Goal: Information Seeking & Learning: Understand process/instructions

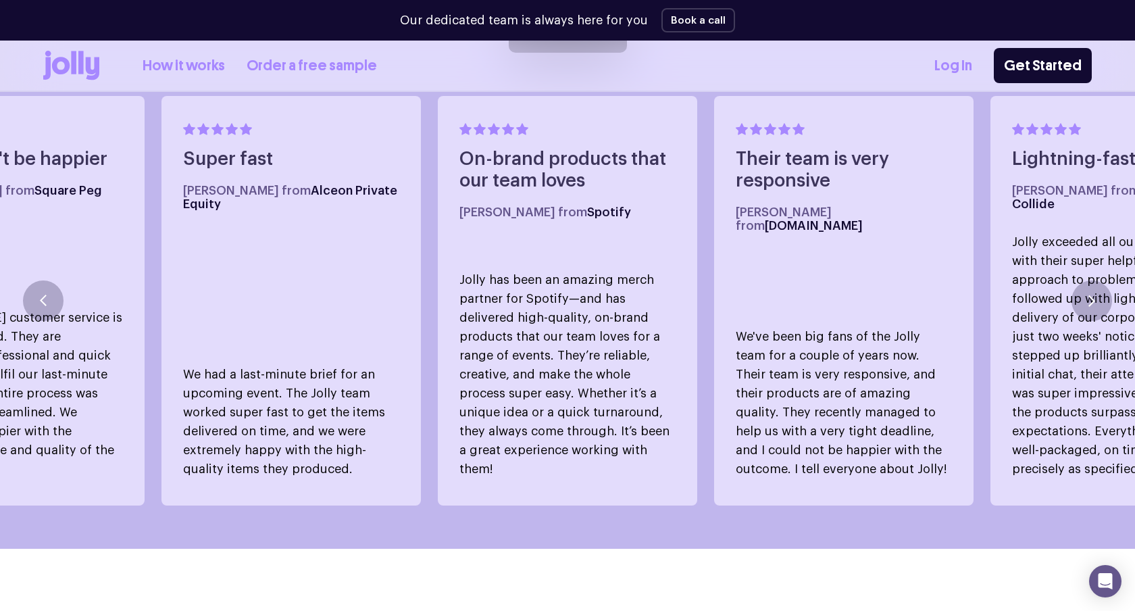
scroll to position [829, 0]
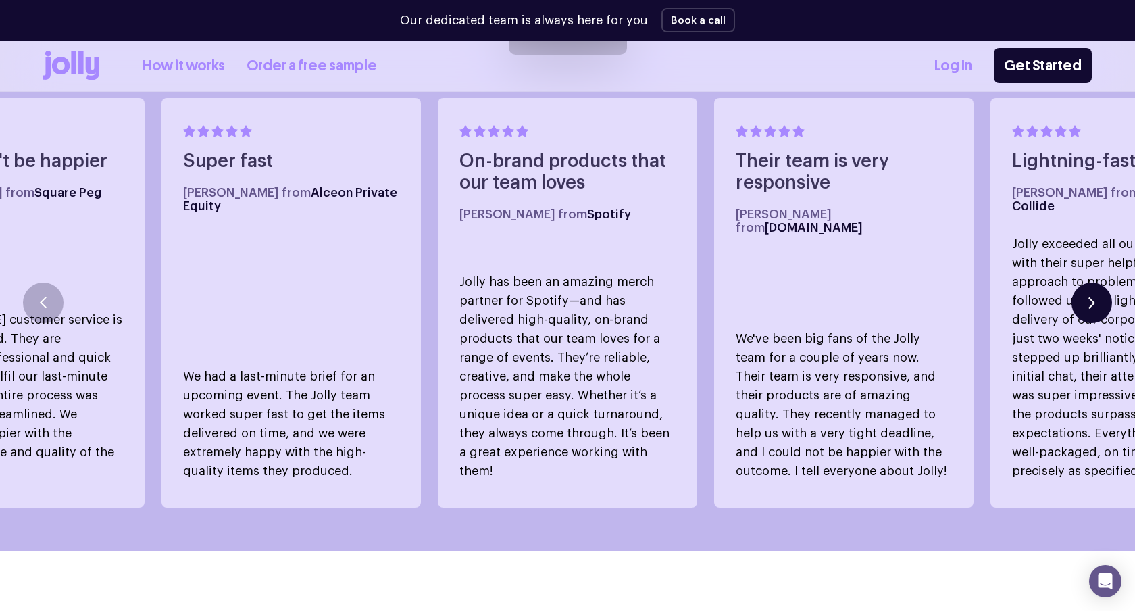
click at [1074, 286] on button "button" at bounding box center [1092, 302] width 41 height 41
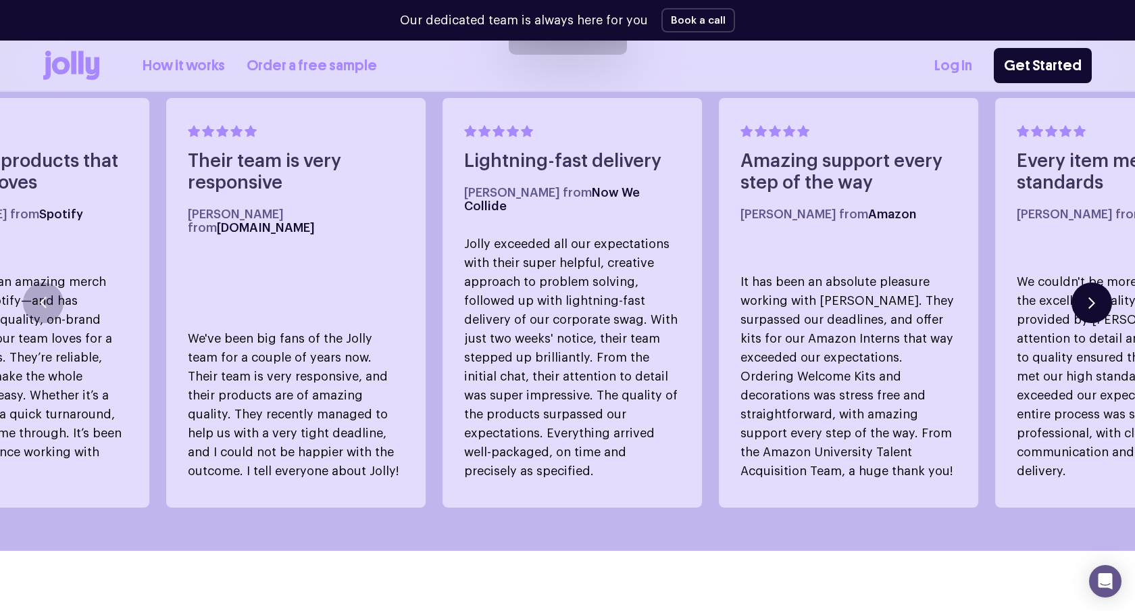
click at [1074, 286] on button "button" at bounding box center [1092, 302] width 41 height 41
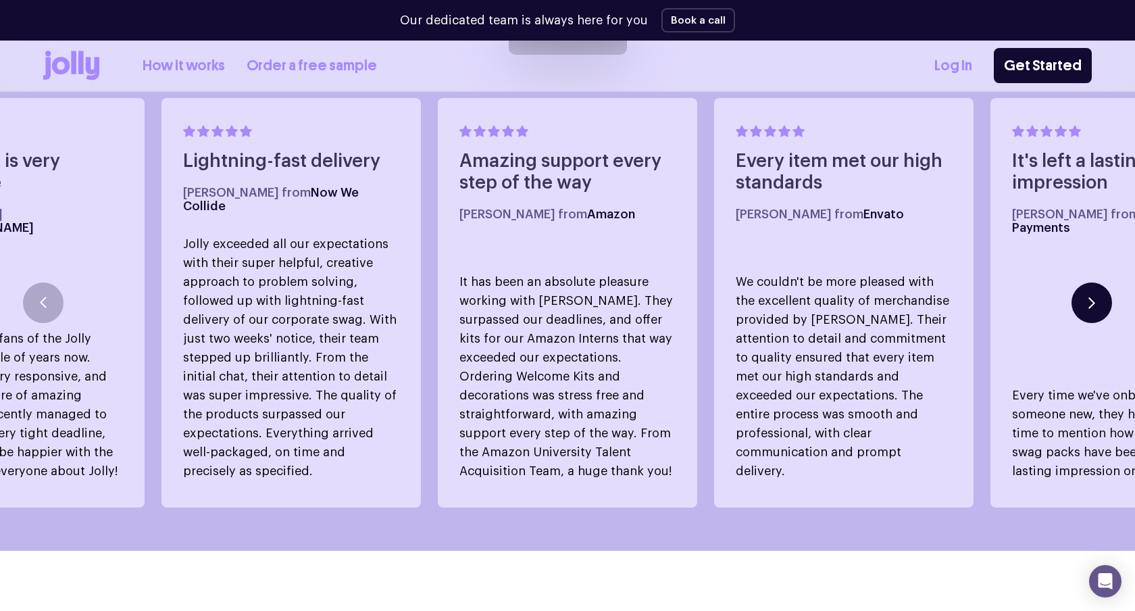
click at [1074, 286] on button "button" at bounding box center [1092, 302] width 41 height 41
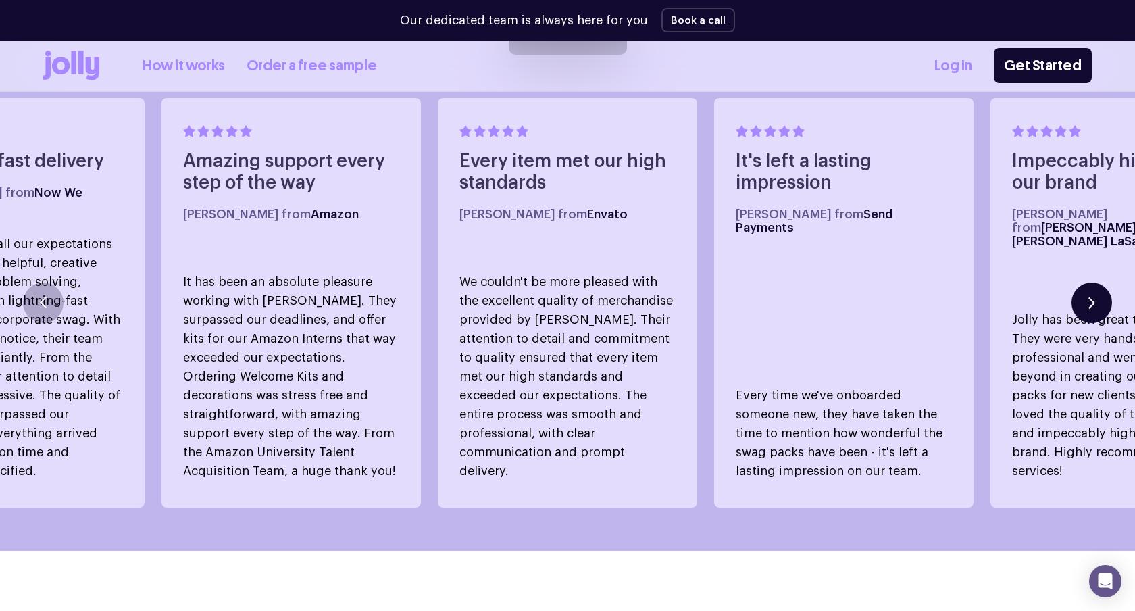
click at [1074, 286] on button "button" at bounding box center [1092, 302] width 41 height 41
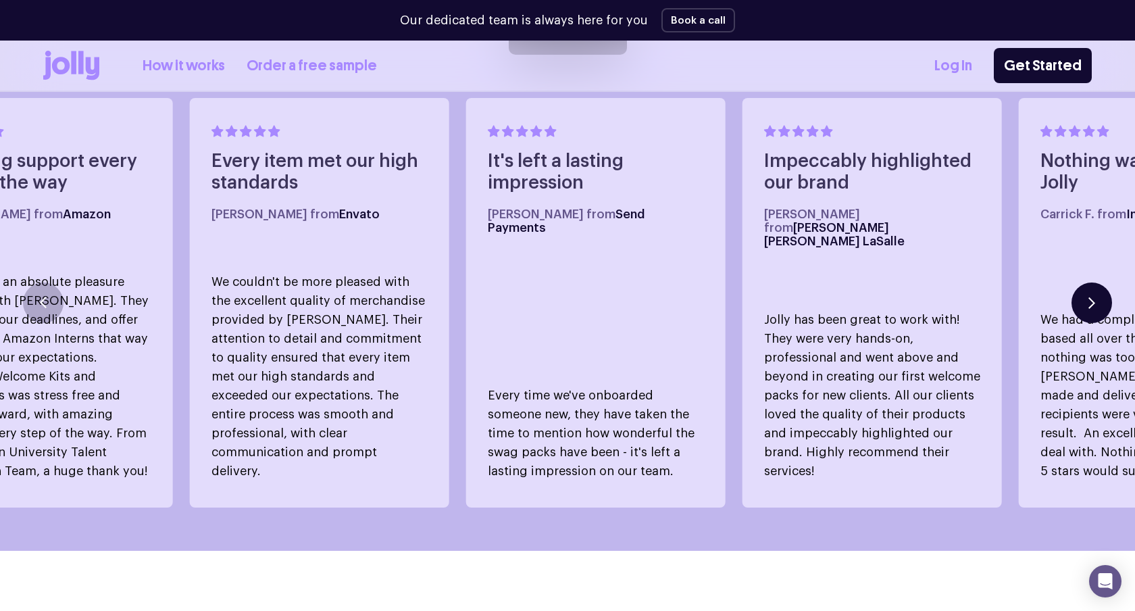
click at [1074, 286] on button "button" at bounding box center [1092, 302] width 41 height 41
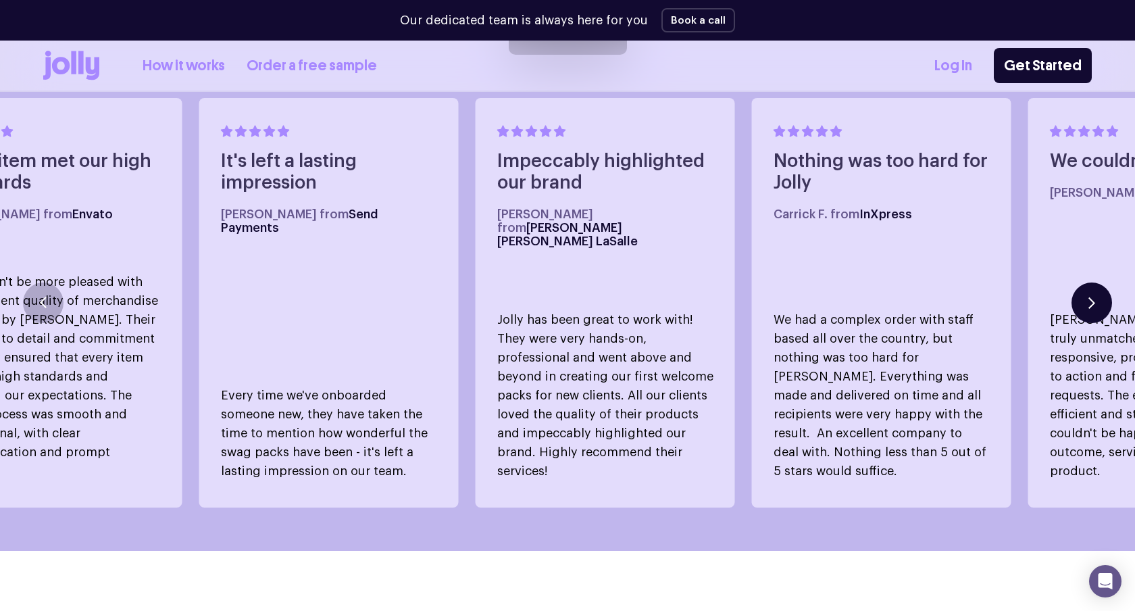
click at [1074, 286] on button "button" at bounding box center [1092, 302] width 41 height 41
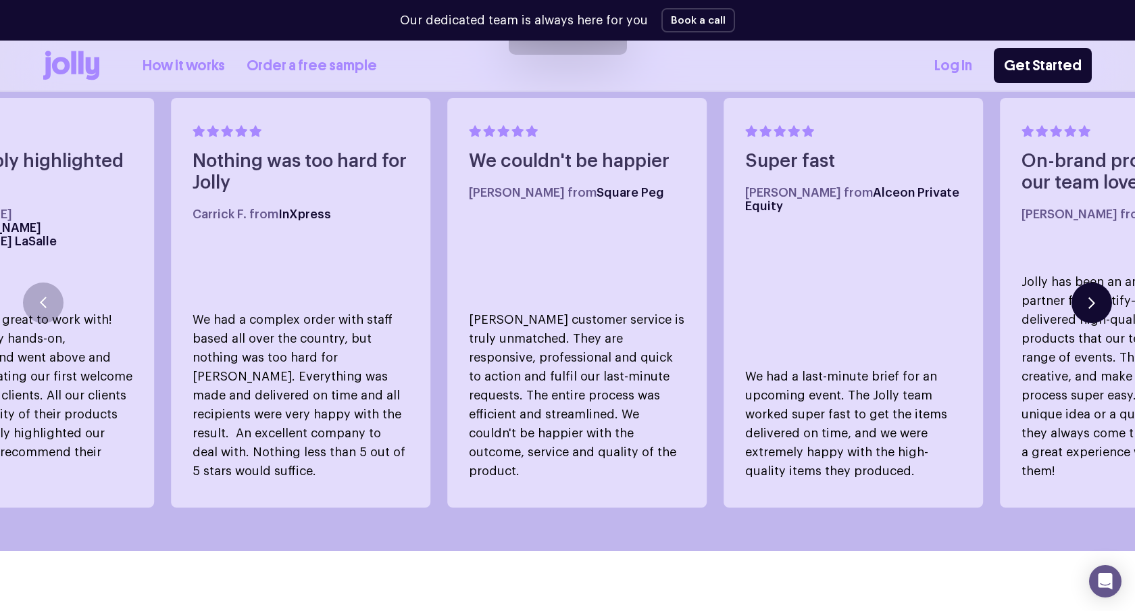
click at [1074, 286] on button "button" at bounding box center [1092, 302] width 41 height 41
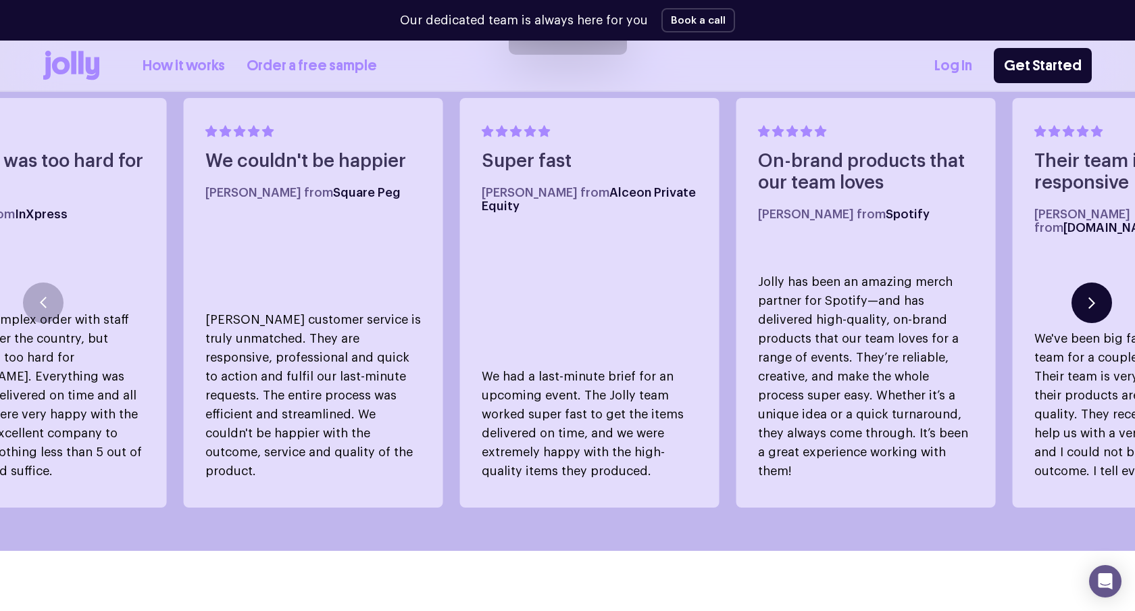
click at [1074, 286] on button "button" at bounding box center [1092, 302] width 41 height 41
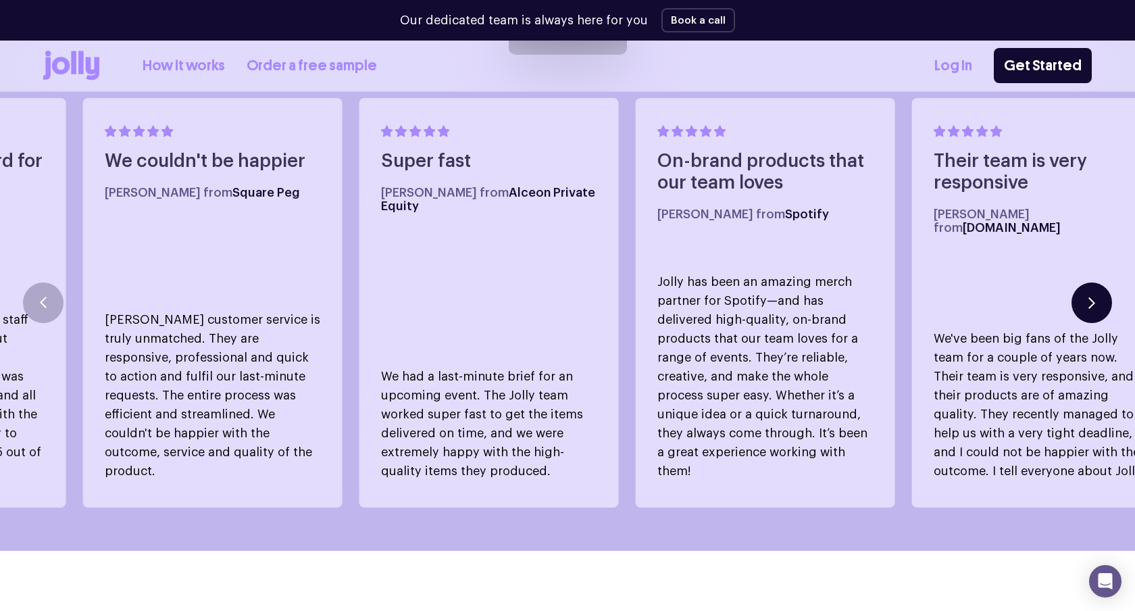
click at [1074, 286] on button "button" at bounding box center [1092, 302] width 41 height 41
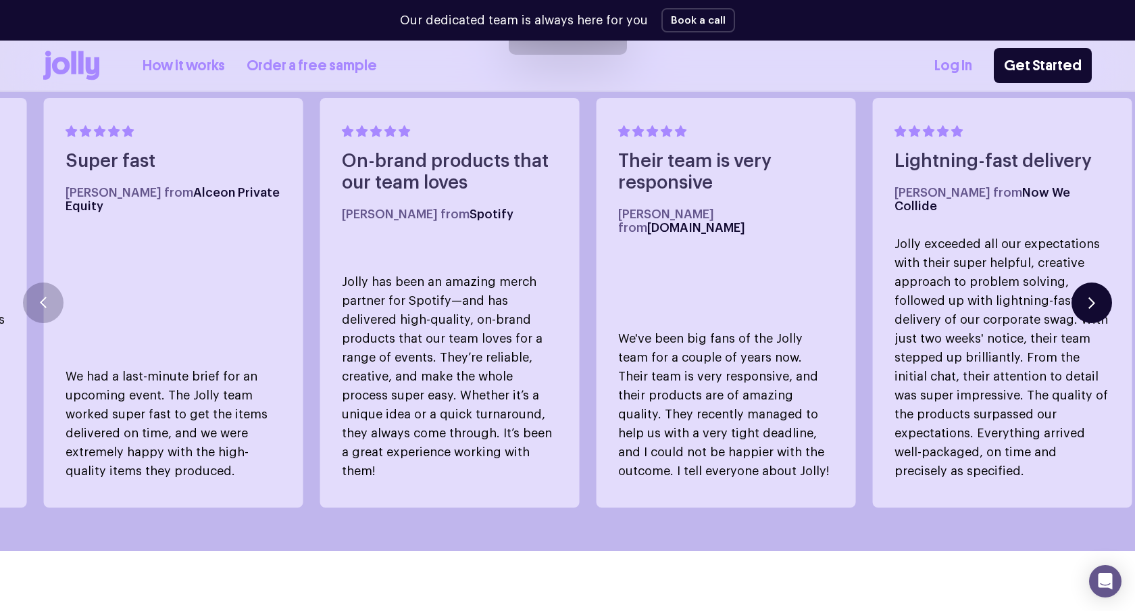
click at [1074, 286] on button "button" at bounding box center [1092, 302] width 41 height 41
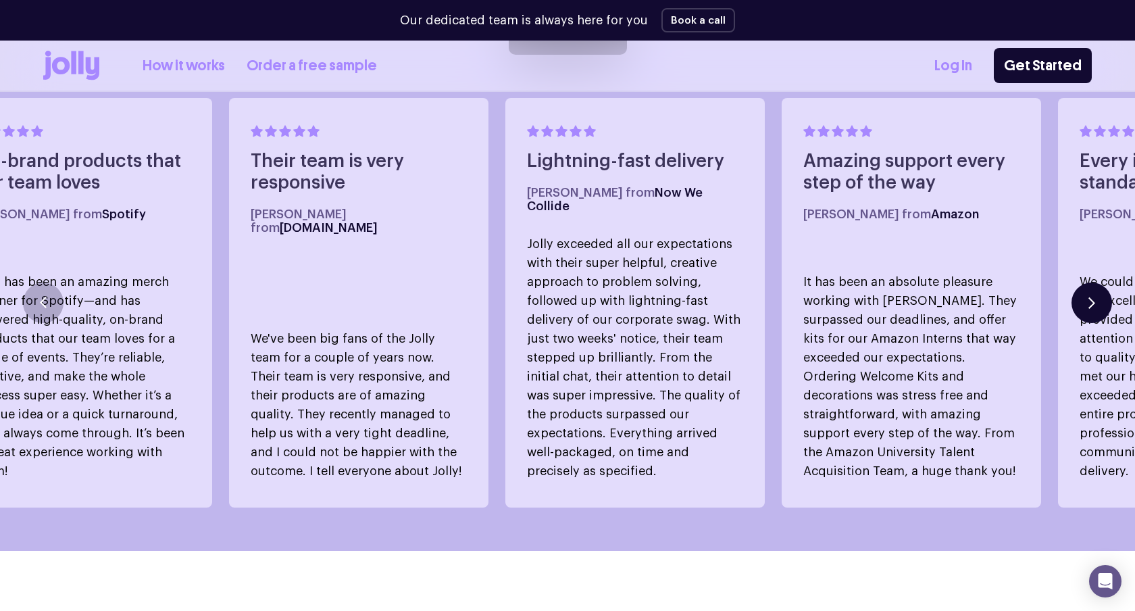
click at [1074, 286] on button "button" at bounding box center [1092, 302] width 41 height 41
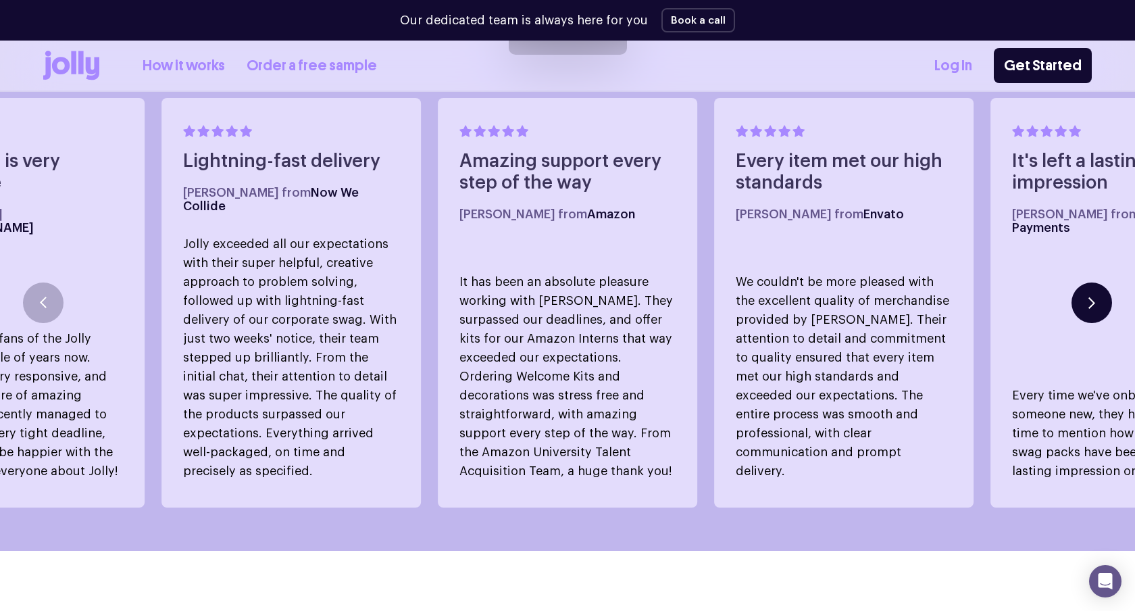
click at [1074, 286] on button "button" at bounding box center [1092, 302] width 41 height 41
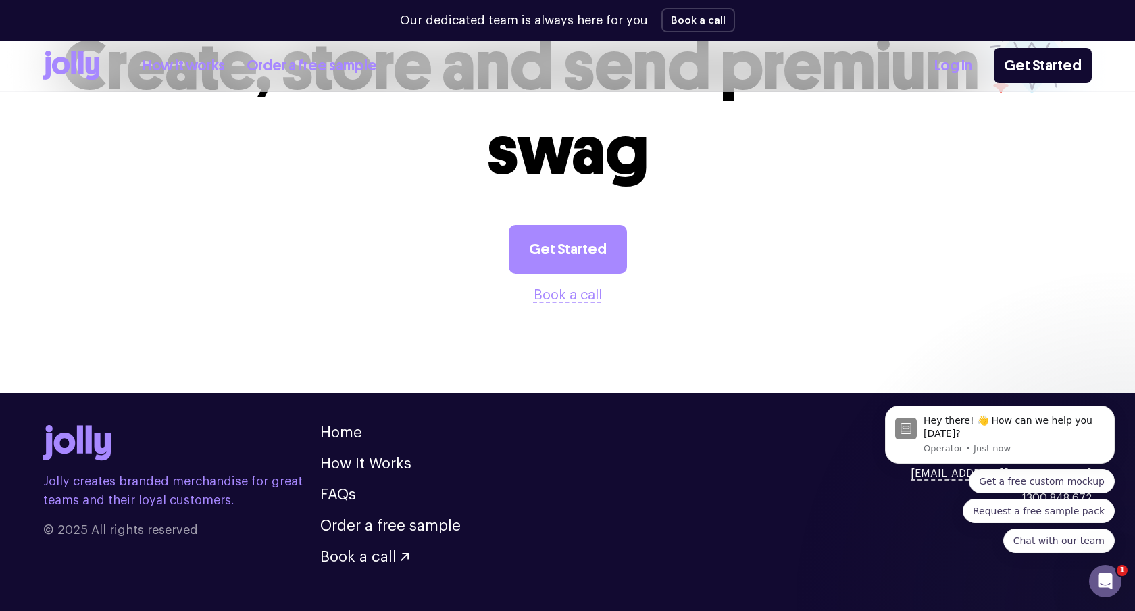
scroll to position [3749, 0]
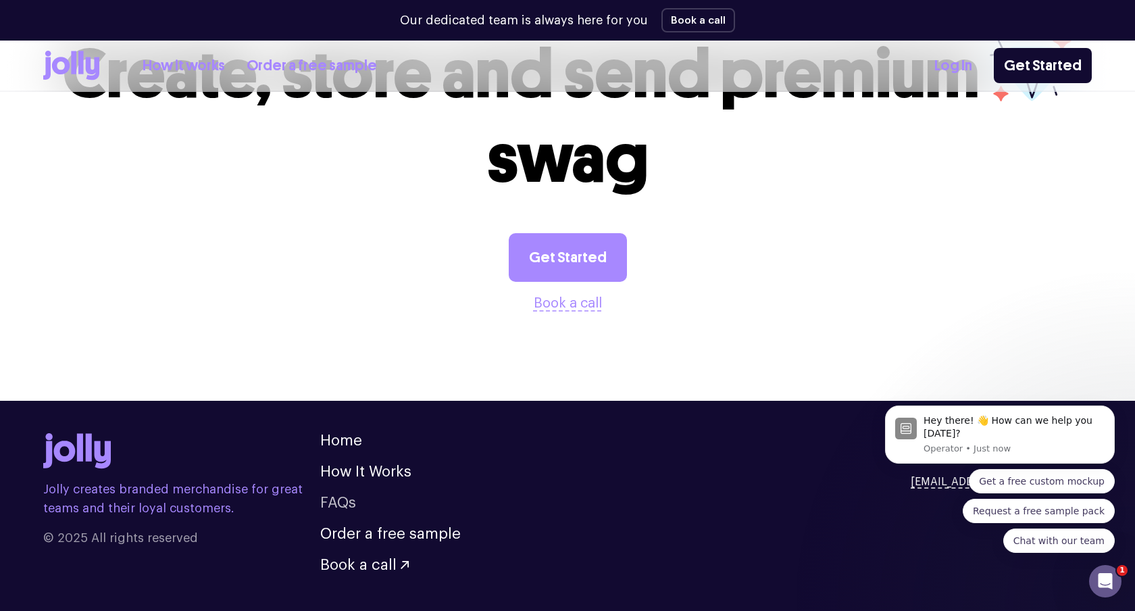
click at [340, 495] on link "FAQs" at bounding box center [338, 502] width 36 height 15
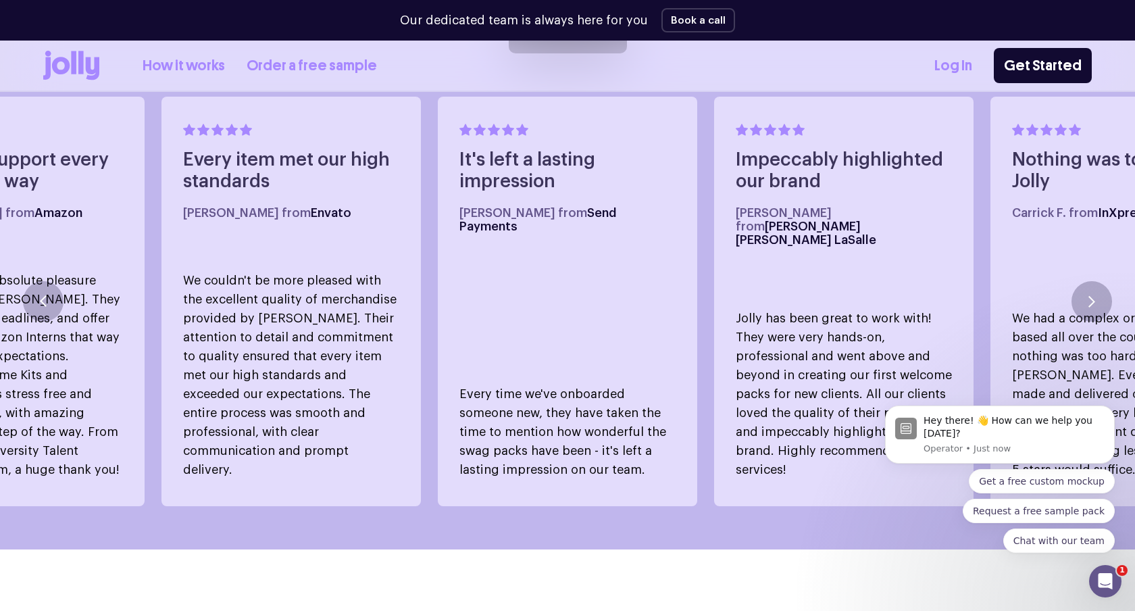
scroll to position [829, 0]
click at [1115, 408] on button "Dismiss notification" at bounding box center [1111, 410] width 18 height 18
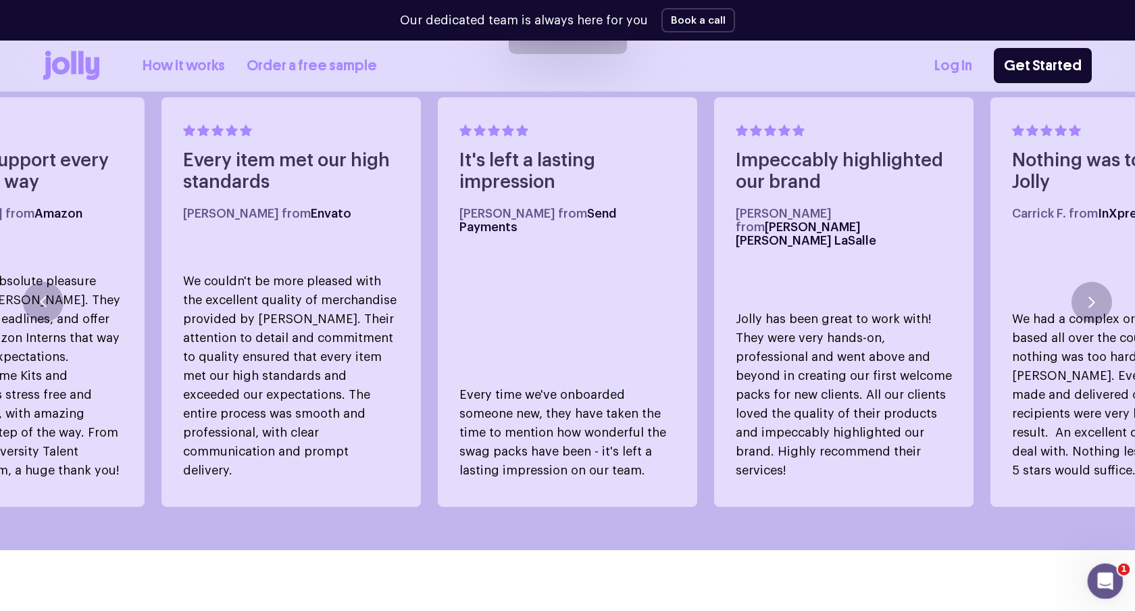
click at [1112, 584] on div "Open Intercom Messenger" at bounding box center [1103, 579] width 45 height 45
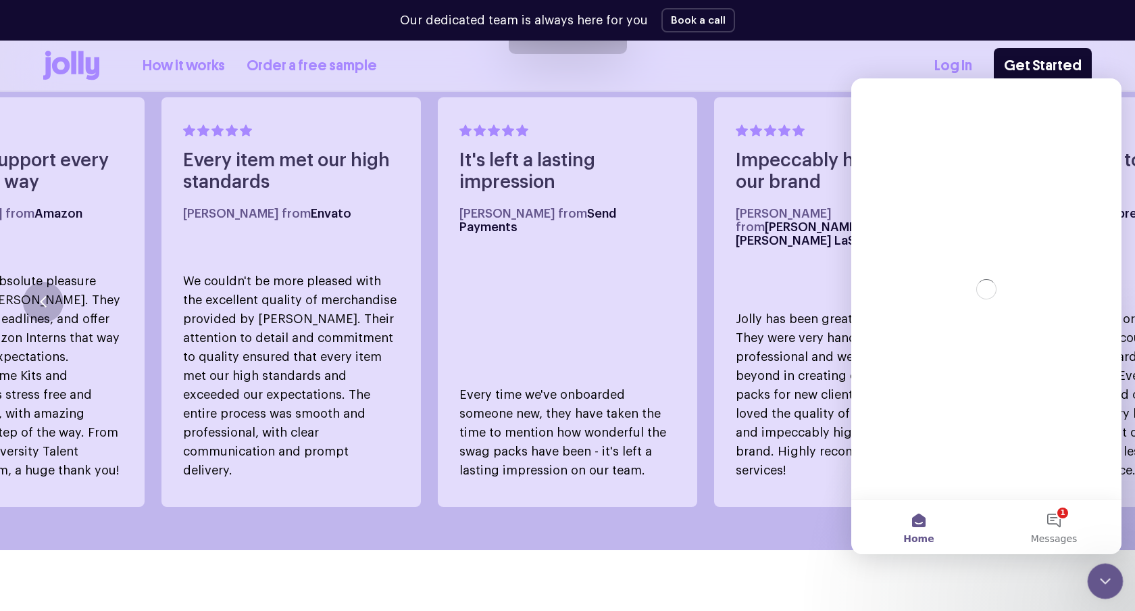
scroll to position [0, 0]
click at [1112, 584] on div "Close Intercom Messenger" at bounding box center [1103, 579] width 32 height 32
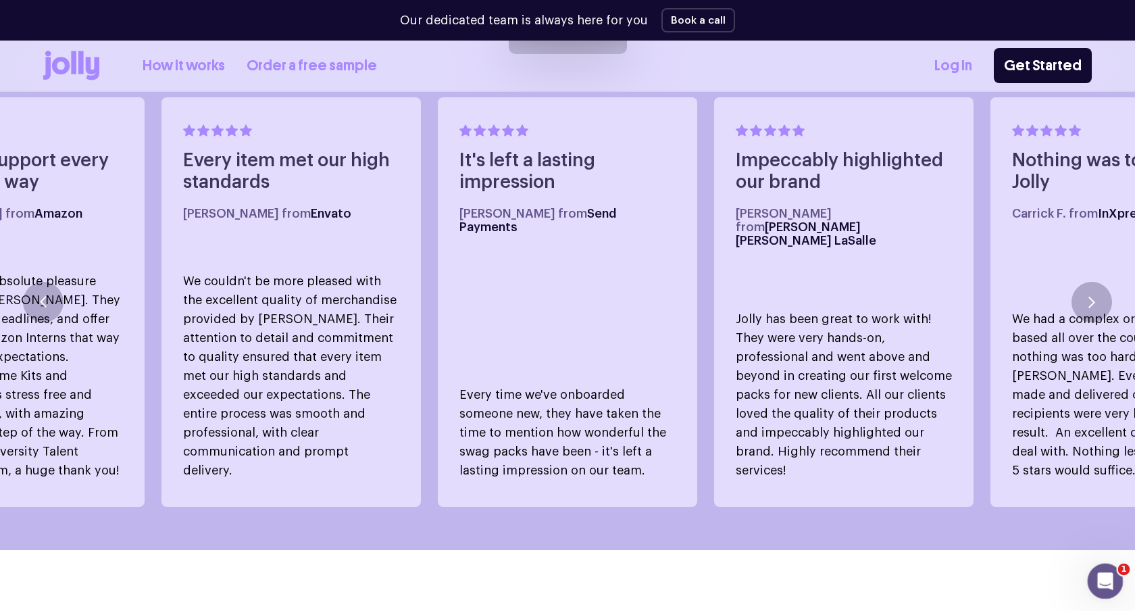
click at [1112, 584] on div "Open Intercom Messenger" at bounding box center [1103, 579] width 45 height 45
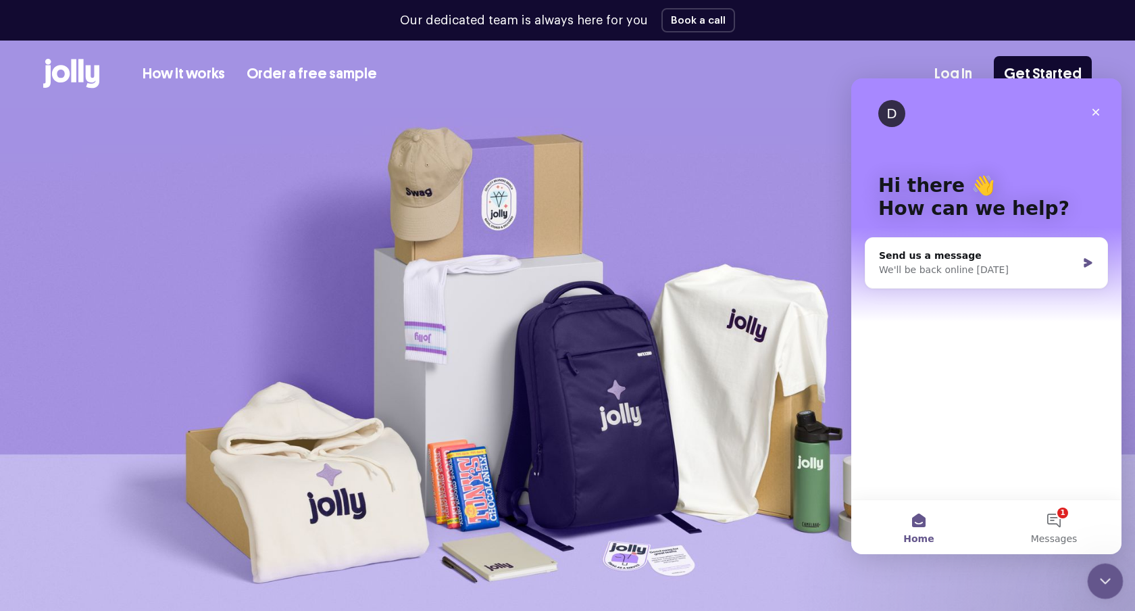
click at [1108, 585] on icon "Close Intercom Messenger" at bounding box center [1104, 579] width 16 height 16
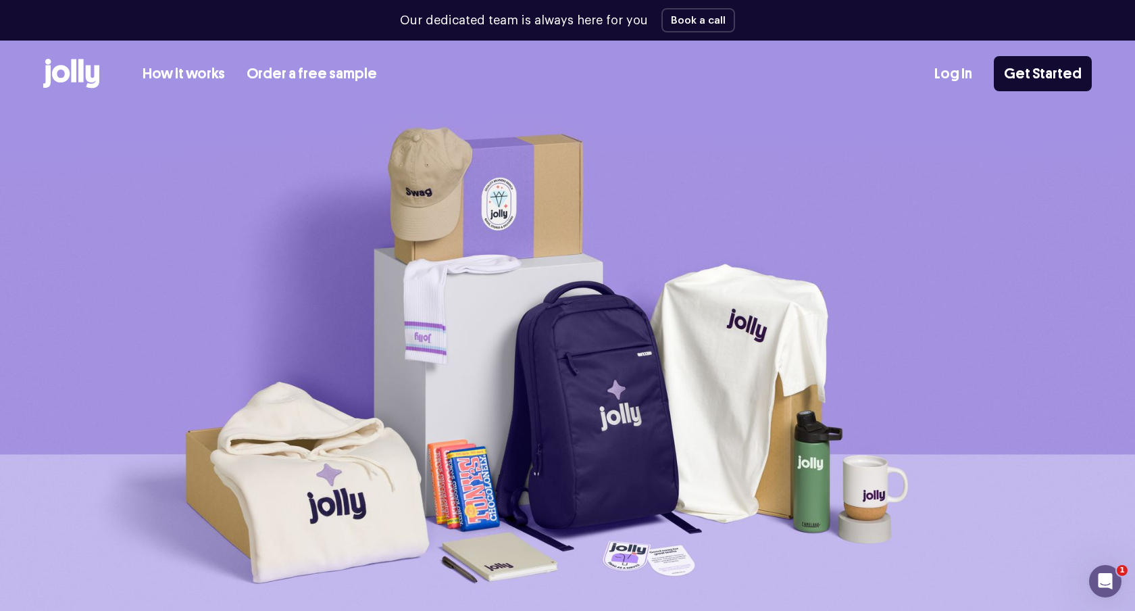
click at [175, 80] on link "How it works" at bounding box center [184, 74] width 82 height 22
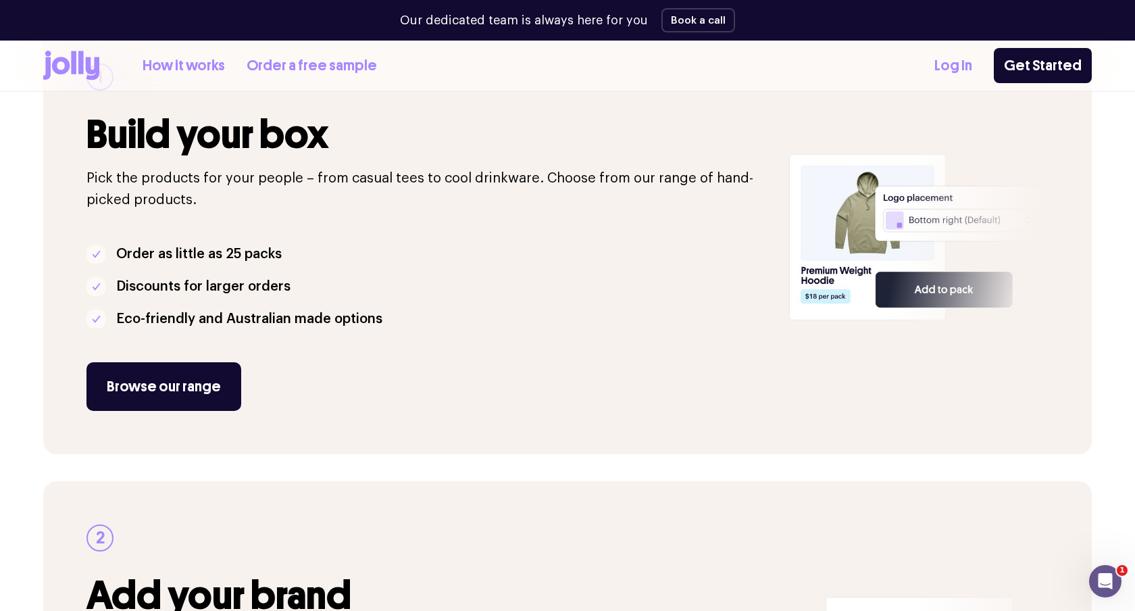
scroll to position [271, 0]
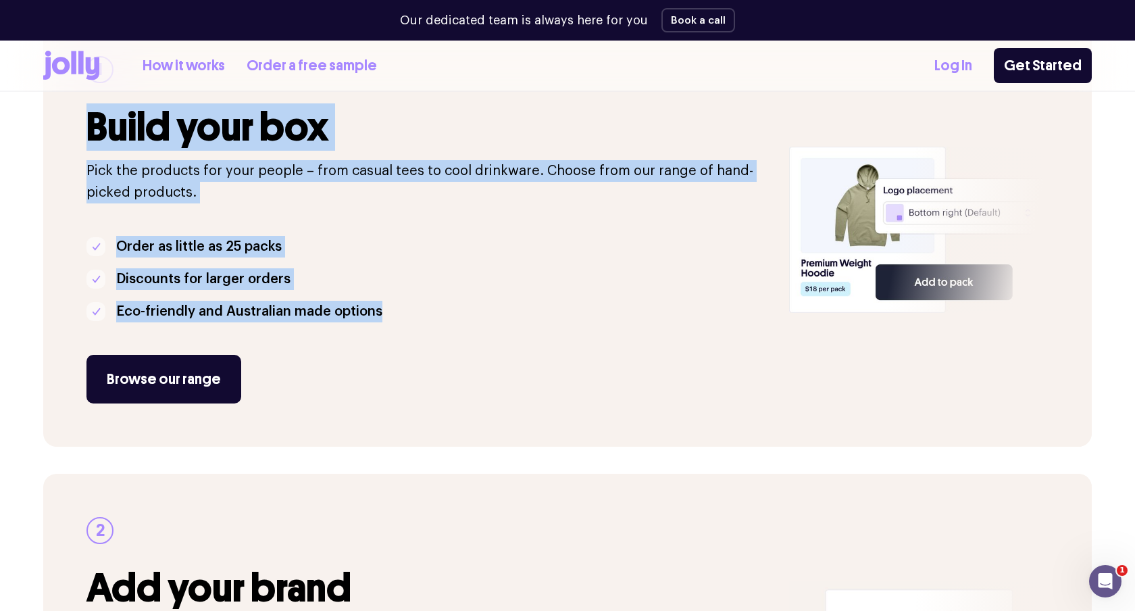
drag, startPoint x: 404, startPoint y: 306, endPoint x: 97, endPoint y: 132, distance: 352.6
click at [97, 132] on div "1 Build your box Pick the products for your people – from casual tees to cool d…" at bounding box center [430, 229] width 687 height 347
click at [97, 132] on h3 "Build your box" at bounding box center [430, 127] width 687 height 45
drag, startPoint x: 89, startPoint y: 132, endPoint x: 449, endPoint y: 339, distance: 415.9
click at [449, 339] on div "1 Build your box Pick the products for your people – from casual tees to cool d…" at bounding box center [430, 229] width 687 height 347
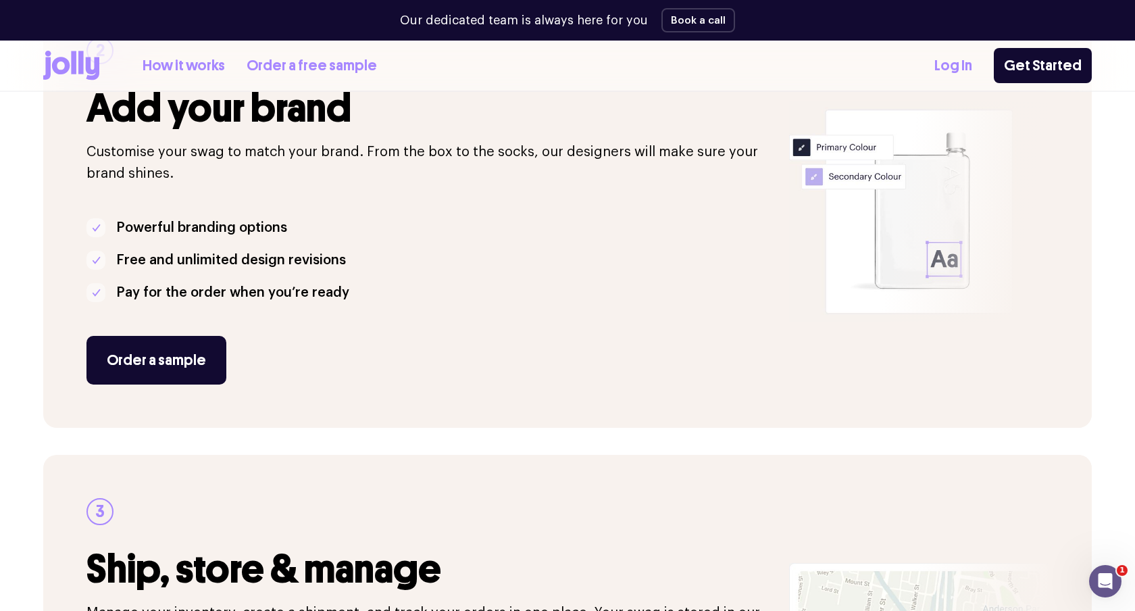
click at [449, 339] on div "Order a sample" at bounding box center [430, 360] width 687 height 49
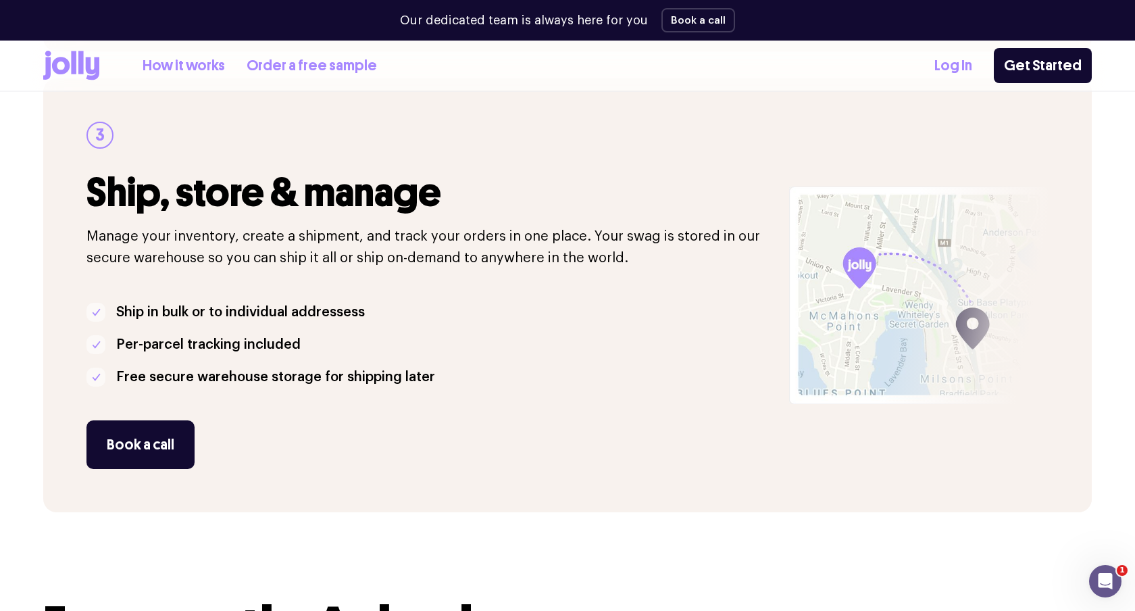
scroll to position [1127, 0]
click at [189, 316] on p "Ship in bulk or to individual addressess" at bounding box center [240, 313] width 249 height 22
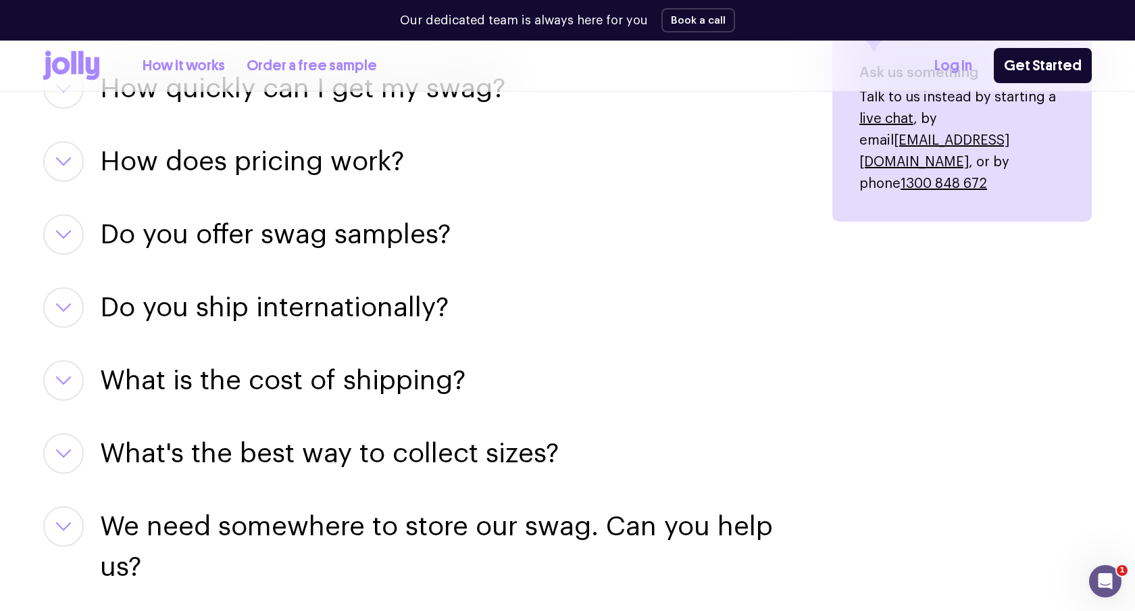
scroll to position [1844, 0]
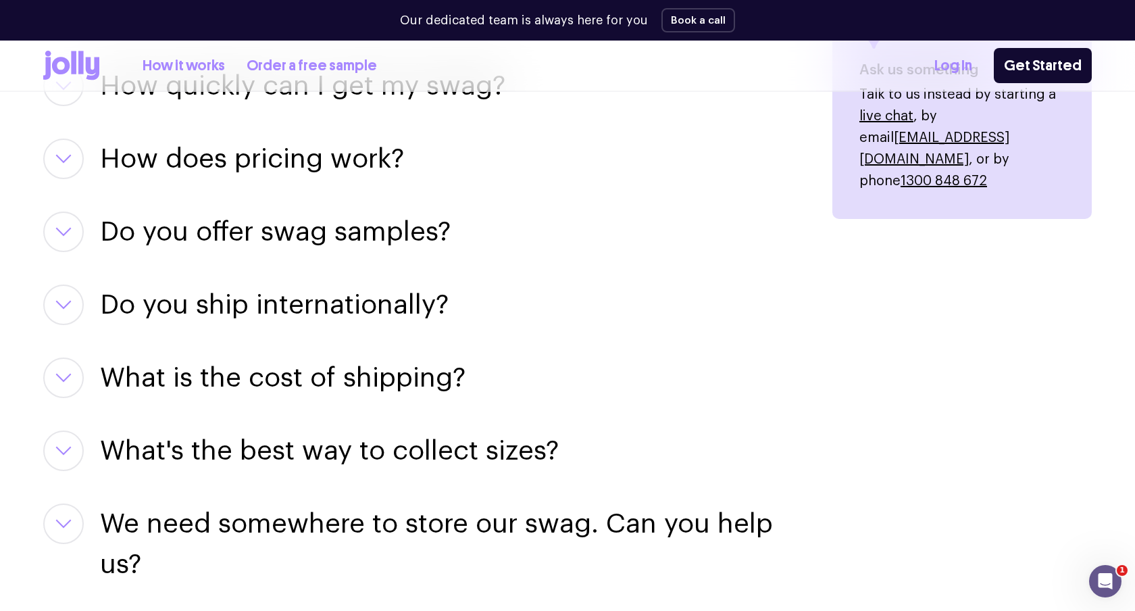
click at [157, 402] on div "Can I design my own swag items? For sure! Our team of designers can help you pe…" at bounding box center [421, 362] width 757 height 738
click at [176, 381] on h3 "What is the cost of shipping?" at bounding box center [283, 378] width 366 height 41
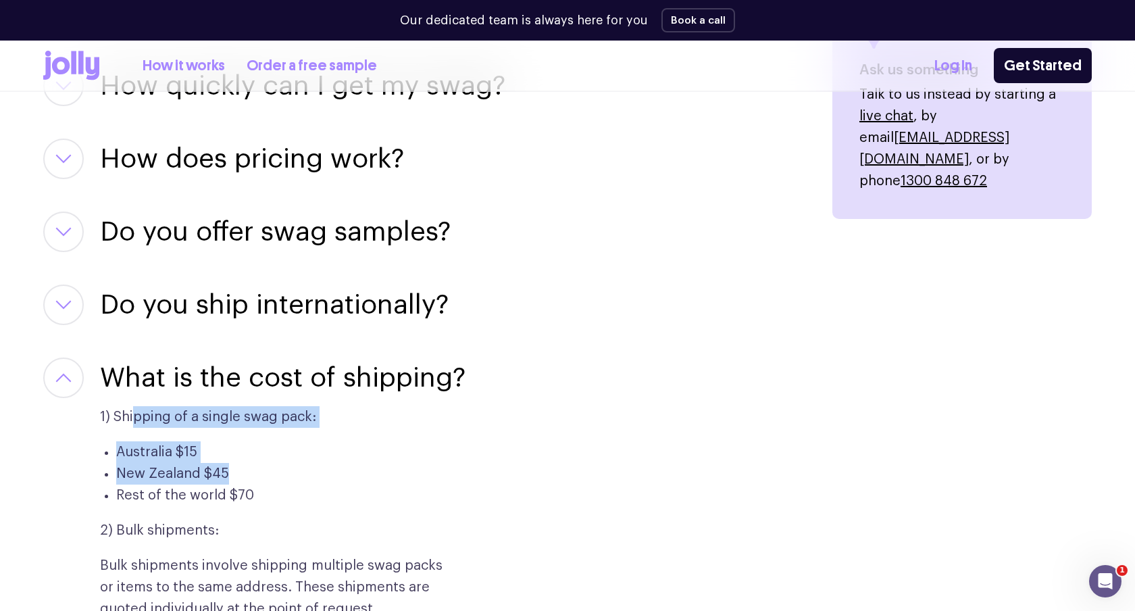
drag, startPoint x: 135, startPoint y: 423, endPoint x: 307, endPoint y: 482, distance: 182.1
click at [307, 482] on div "1) Shipping of a single swag pack: Australia $15 New Zealand $45 Rest of the wo…" at bounding box center [273, 509] width 346 height 222
click at [307, 482] on li "New Zealand $45" at bounding box center [281, 474] width 330 height 22
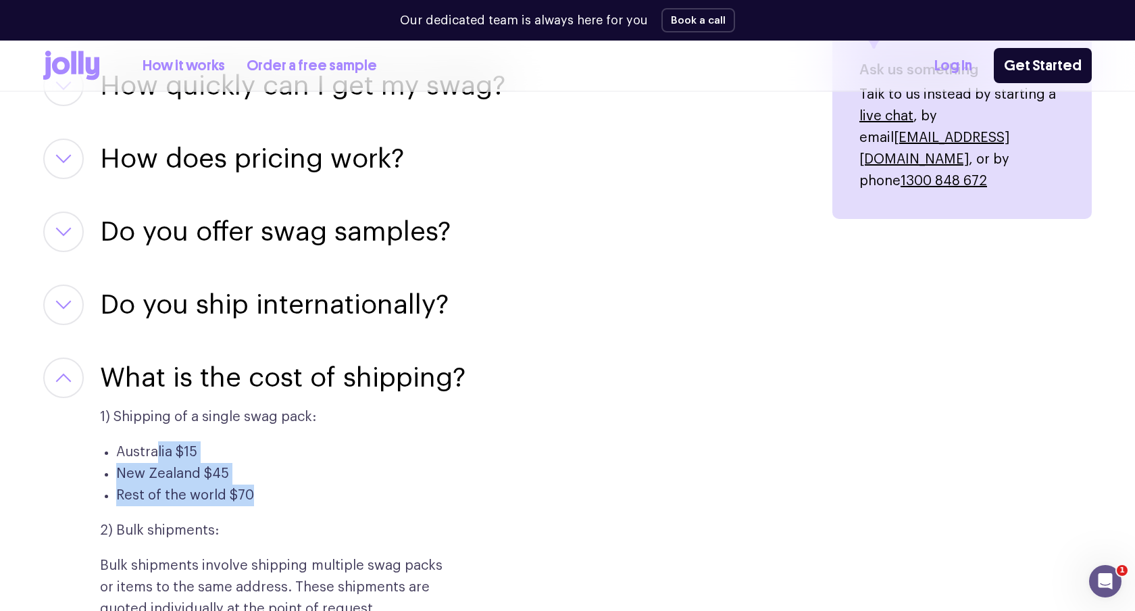
drag, startPoint x: 305, startPoint y: 493, endPoint x: 156, endPoint y: 448, distance: 156.1
click at [156, 448] on ul "Australia $15 New Zealand $45 Rest of the world $70" at bounding box center [273, 473] width 346 height 65
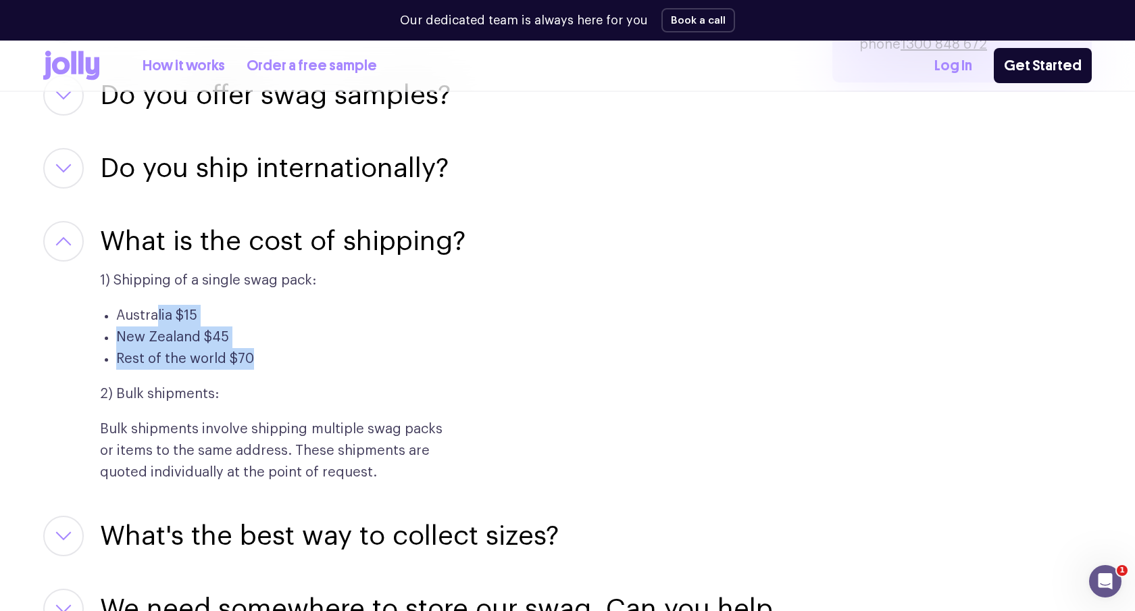
scroll to position [1982, 0]
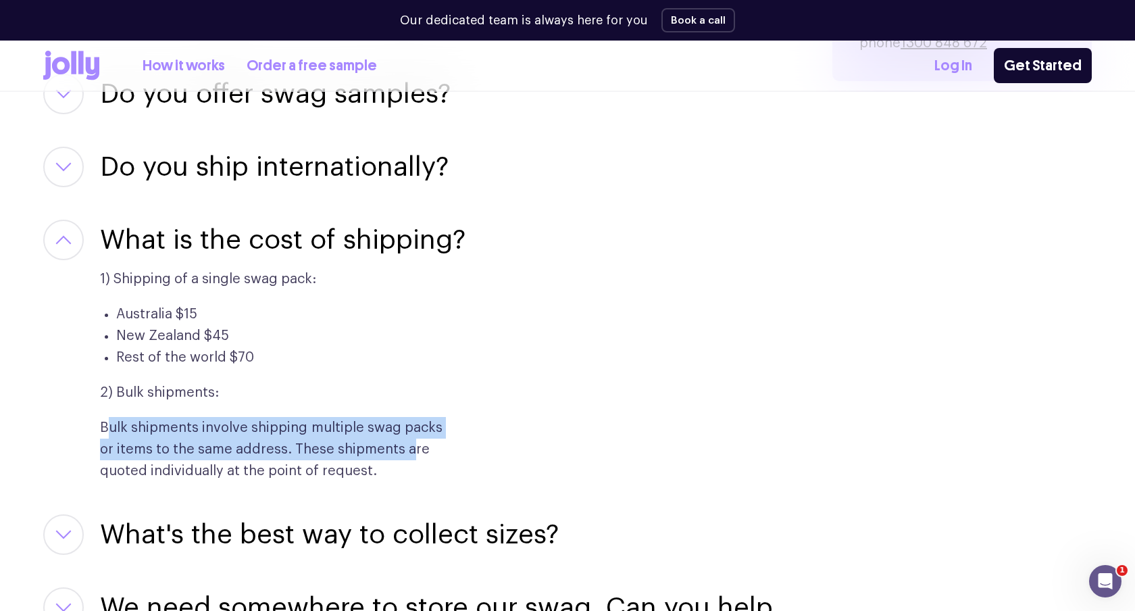
drag, startPoint x: 119, startPoint y: 409, endPoint x: 404, endPoint y: 458, distance: 289.3
click at [404, 458] on div "1) Shipping of a single swag pack: Australia $15 New Zealand $45 Rest of the wo…" at bounding box center [273, 371] width 346 height 222
click at [404, 458] on p "Bulk shipments involve shipping multiple swag packs or items to the same addres…" at bounding box center [273, 449] width 346 height 65
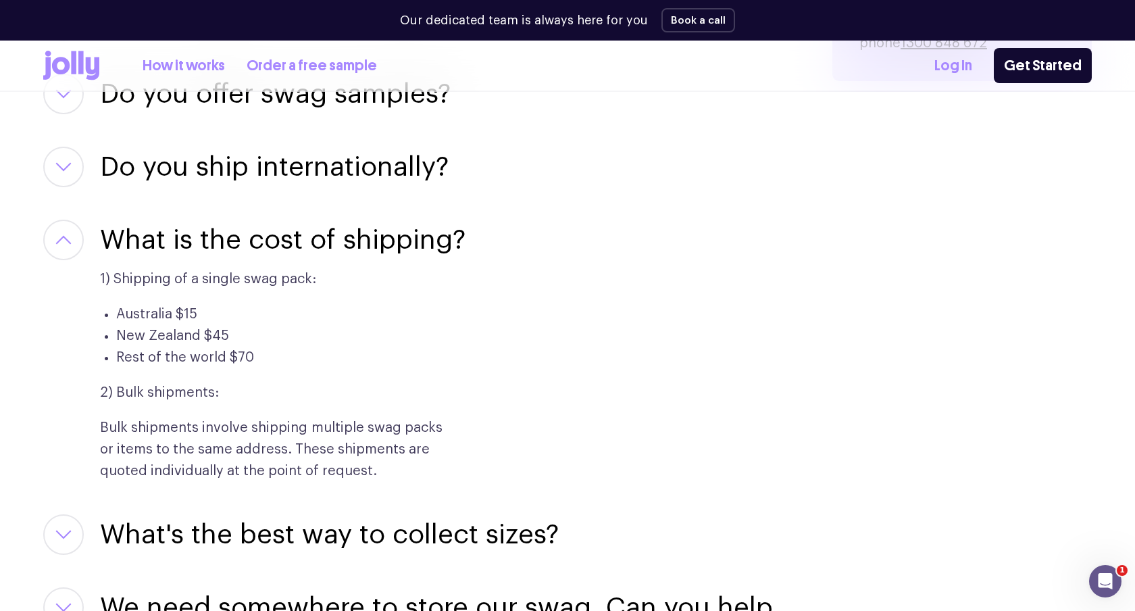
drag, startPoint x: 403, startPoint y: 477, endPoint x: 94, endPoint y: 394, distance: 320.5
click at [94, 394] on div "What is the cost of shipping? 1) Shipping of a single swag pack: Australia $15 …" at bounding box center [421, 351] width 757 height 262
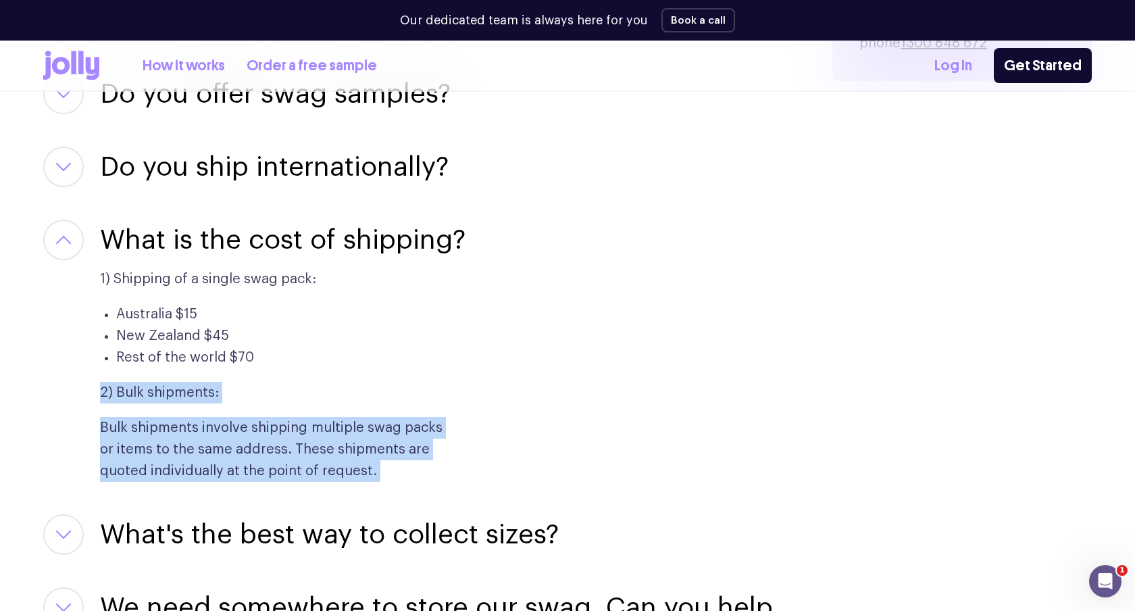
drag, startPoint x: 94, startPoint y: 394, endPoint x: 420, endPoint y: 474, distance: 335.4
click at [419, 473] on div "What is the cost of shipping? 1) Shipping of a single swag pack: Australia $15 …" at bounding box center [421, 351] width 757 height 262
